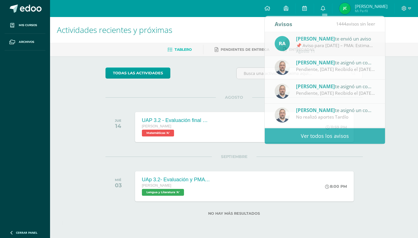
click at [240, 101] on div "AGOSTO JUE 14 UAP 3.2 - Evaluación final de unidad sobre algebra de matrices y …" at bounding box center [233, 120] width 257 height 46
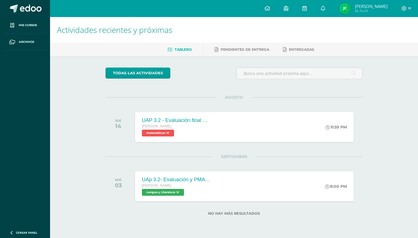
click at [342, 6] on img at bounding box center [344, 8] width 11 height 11
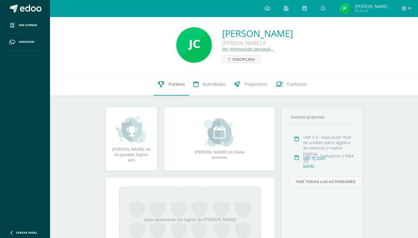
click at [178, 91] on link "Punteos" at bounding box center [171, 84] width 36 height 23
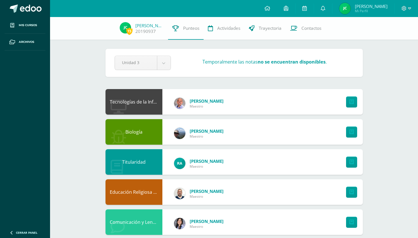
click at [325, 14] on link at bounding box center [323, 8] width 18 height 17
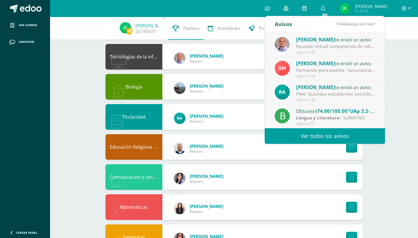
scroll to position [95, 0]
click at [331, 136] on link "Ver todos los avisos" at bounding box center [325, 136] width 120 height 16
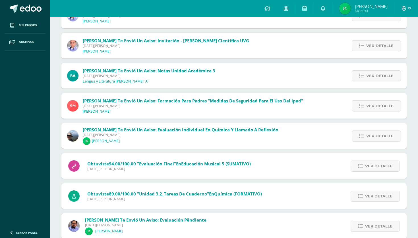
scroll to position [237, 0]
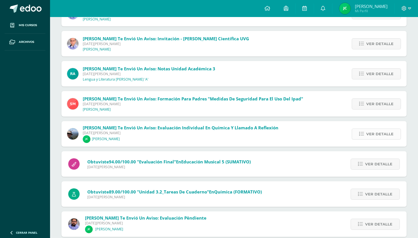
click at [363, 134] on icon at bounding box center [361, 134] width 5 height 5
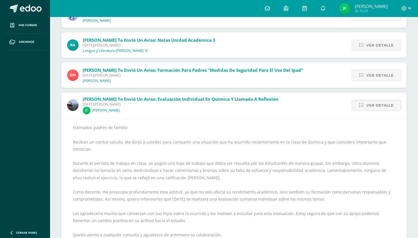
scroll to position [263, 0]
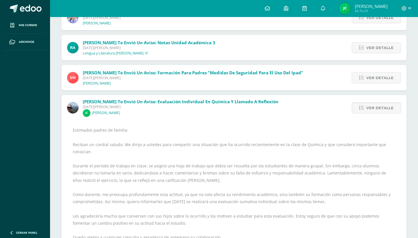
click at [375, 114] on div "Ver detalle" at bounding box center [374, 108] width 63 height 26
click at [369, 111] on span "Ver detalle" at bounding box center [379, 108] width 27 height 11
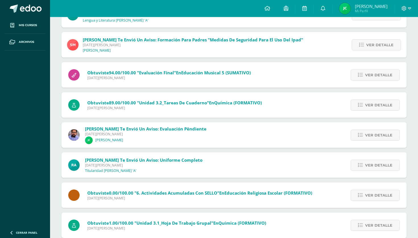
scroll to position [298, 0]
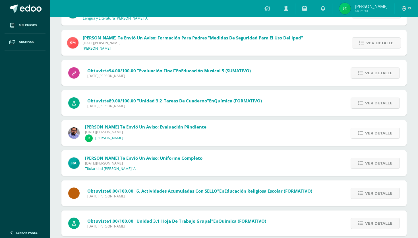
click at [370, 131] on span "Ver detalle" at bounding box center [378, 133] width 27 height 11
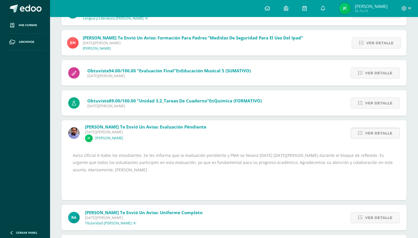
click at [376, 133] on span "Ver detalle" at bounding box center [378, 133] width 27 height 11
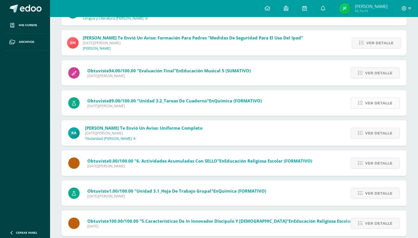
click at [371, 105] on span "Ver detalle" at bounding box center [378, 103] width 27 height 11
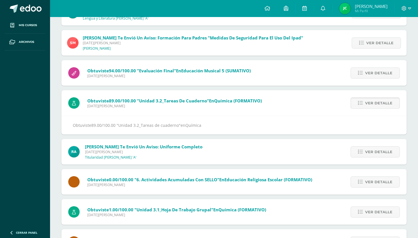
click at [360, 103] on icon at bounding box center [360, 103] width 5 height 5
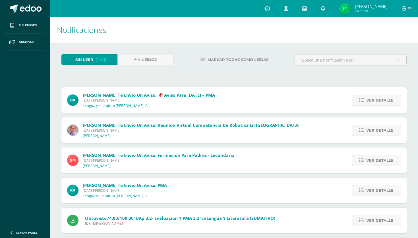
scroll to position [0, 0]
click at [382, 99] on span "Ver detalle" at bounding box center [379, 100] width 27 height 11
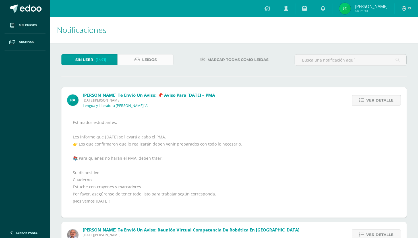
click at [150, 59] on span "Leídos" at bounding box center [149, 60] width 14 height 11
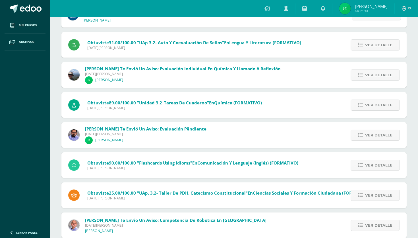
scroll to position [343, 0]
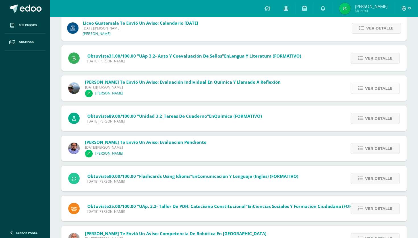
click at [356, 89] on link "Ver detalle" at bounding box center [374, 88] width 49 height 11
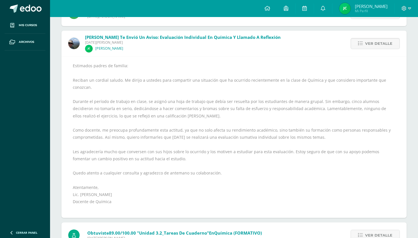
scroll to position [388, 0]
